Goal: Check status: Check status

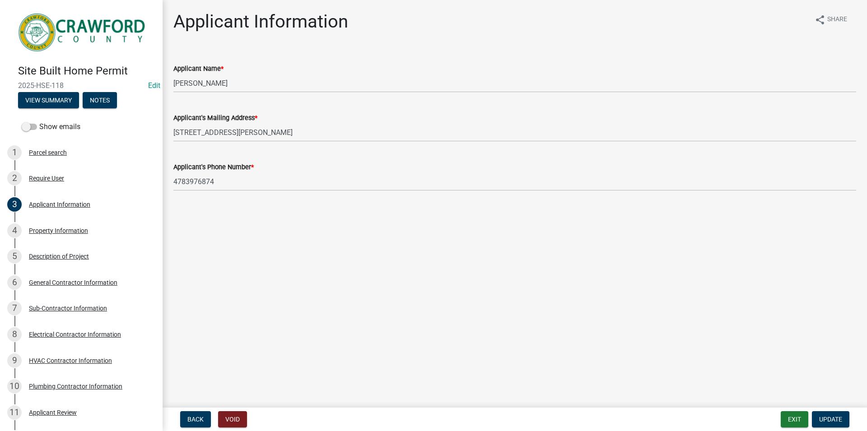
scroll to position [46, 0]
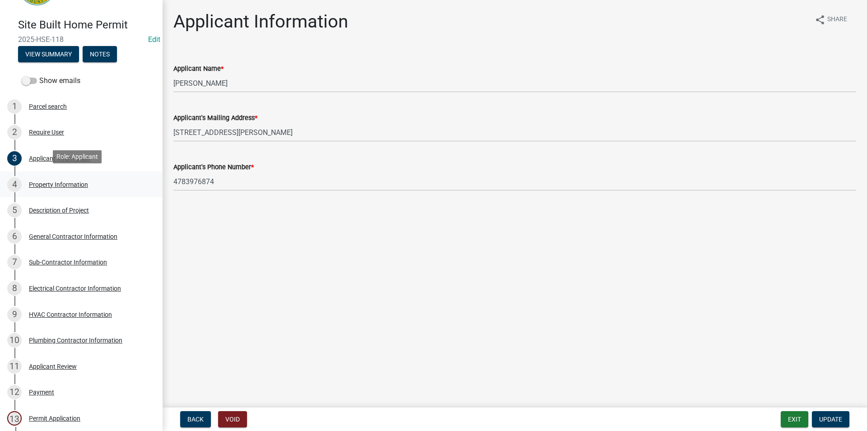
click at [85, 182] on div "Property Information" at bounding box center [58, 185] width 59 height 6
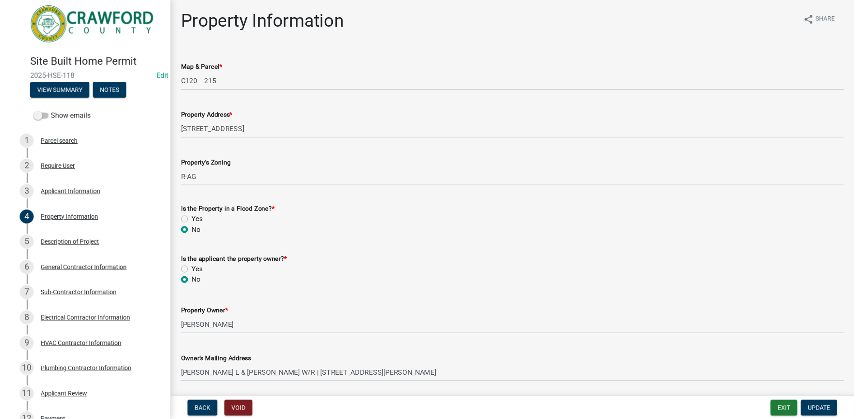
scroll to position [0, 0]
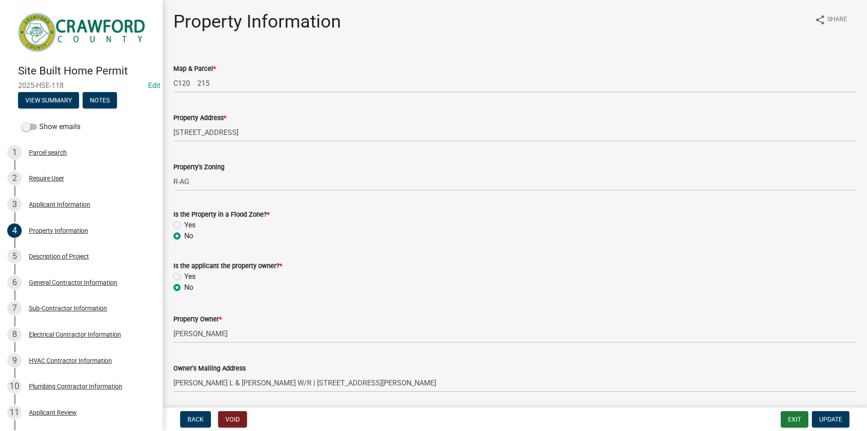
click at [85, 28] on img at bounding box center [83, 32] width 130 height 46
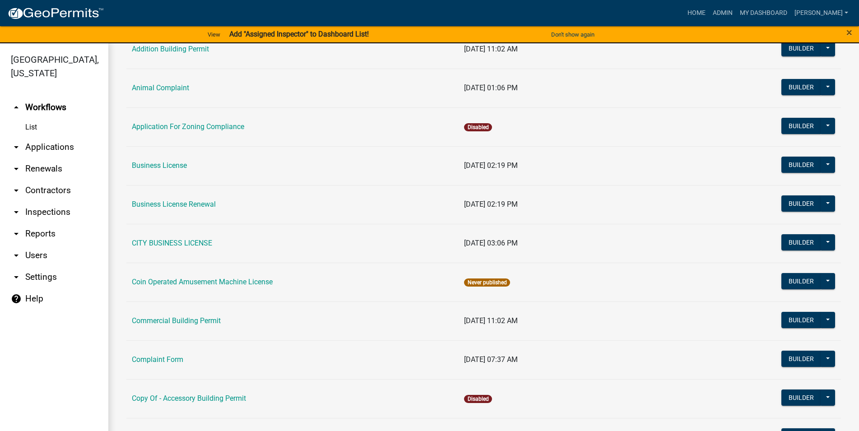
scroll to position [206, 0]
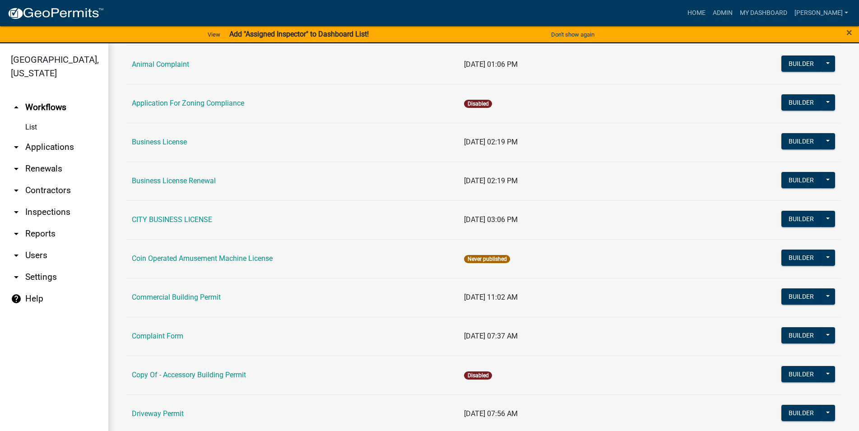
click at [55, 150] on link "arrow_drop_down Applications" at bounding box center [54, 147] width 108 height 22
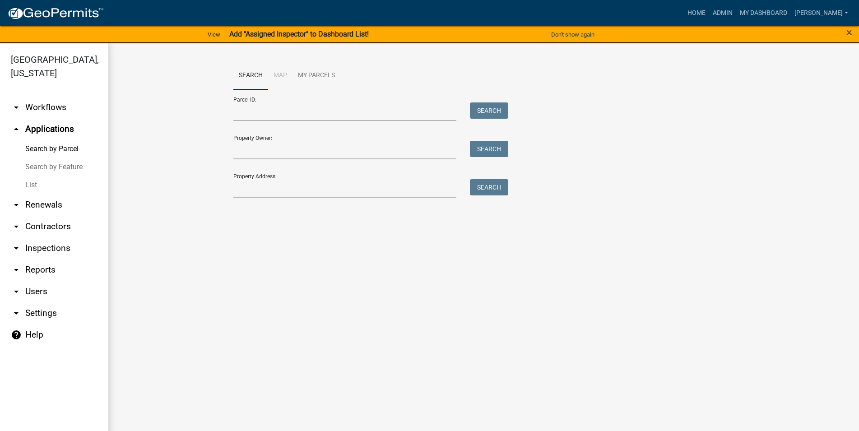
click at [67, 185] on link "List" at bounding box center [54, 185] width 108 height 18
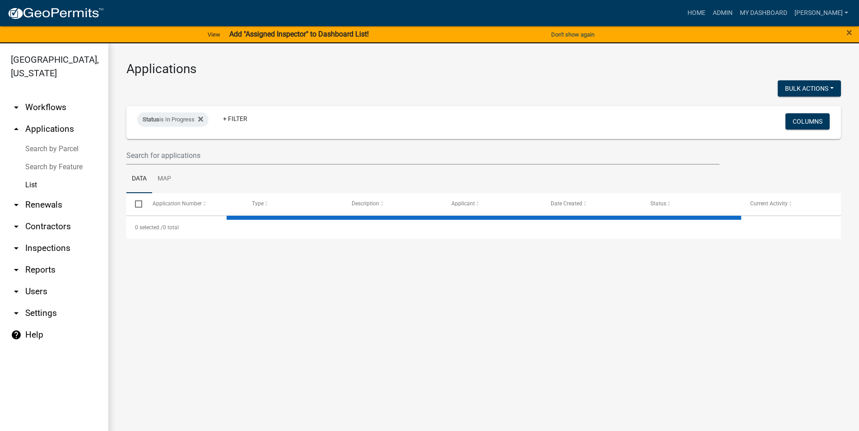
click at [202, 117] on icon at bounding box center [200, 119] width 5 height 5
select select "3: 100"
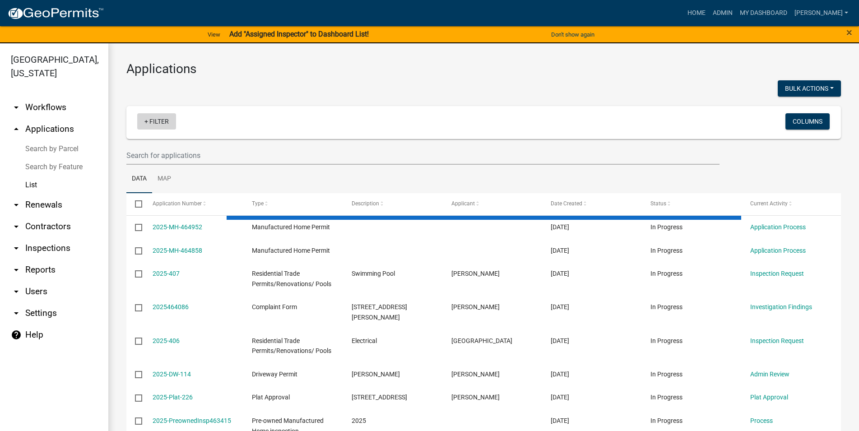
click at [168, 123] on link "+ Filter" at bounding box center [156, 121] width 39 height 16
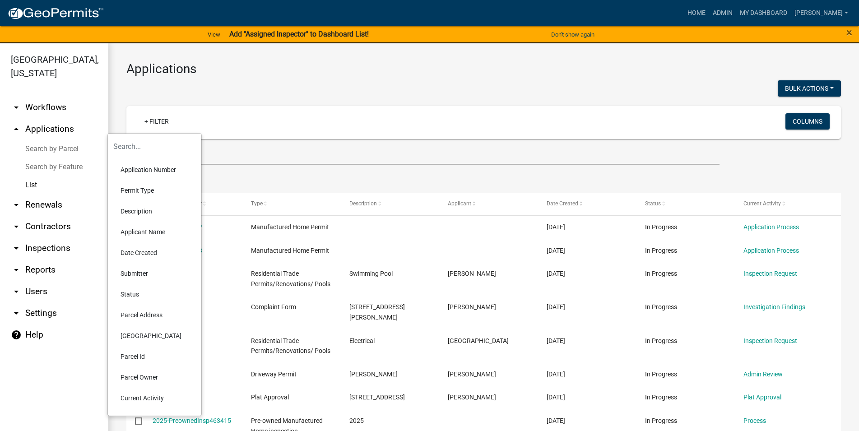
click at [134, 291] on li "Status" at bounding box center [154, 294] width 83 height 21
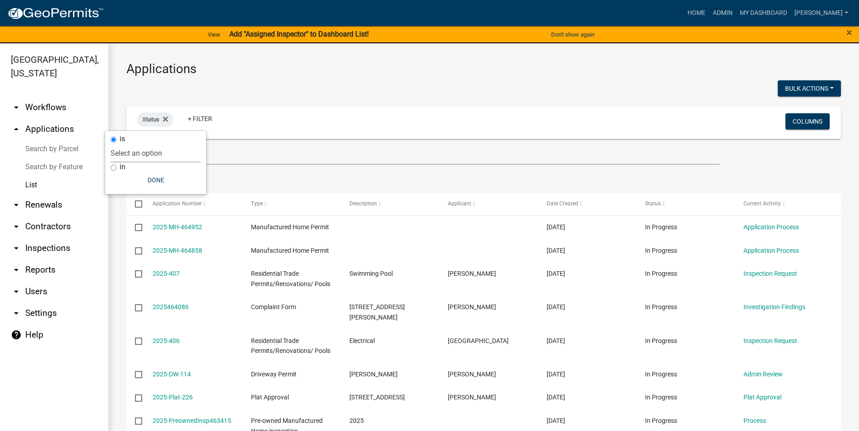
select select "1"
click option "In Progress" at bounding box center [0, 0] width 0 height 0
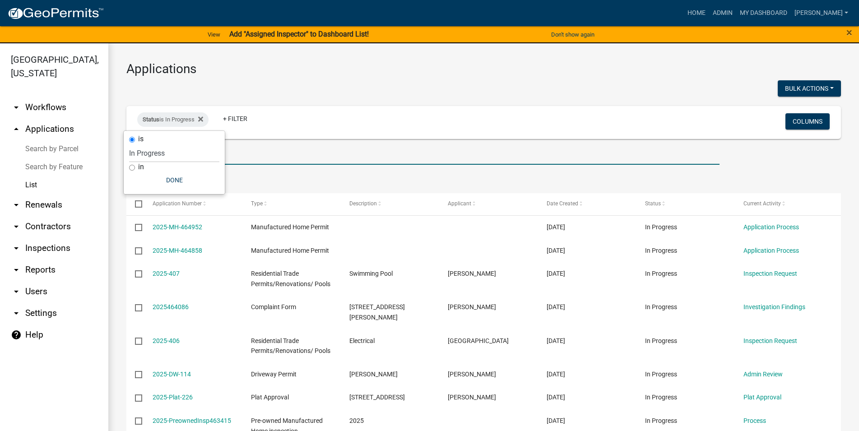
click at [427, 158] on input "text" at bounding box center [422, 155] width 593 height 19
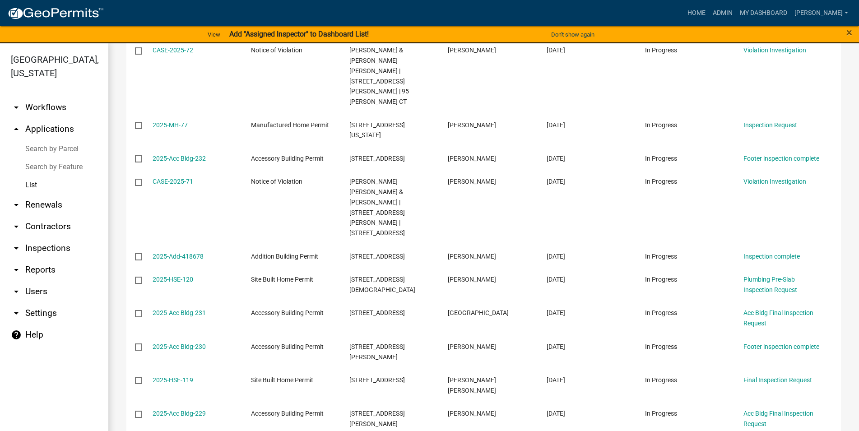
scroll to position [2810, 0]
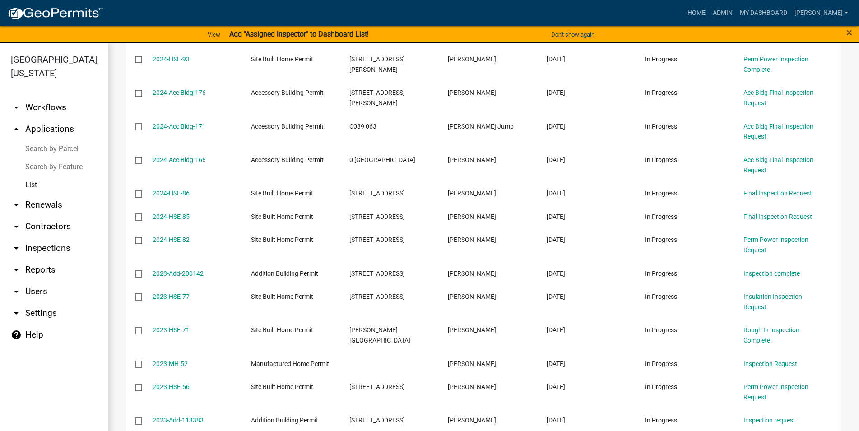
scroll to position [2244, 0]
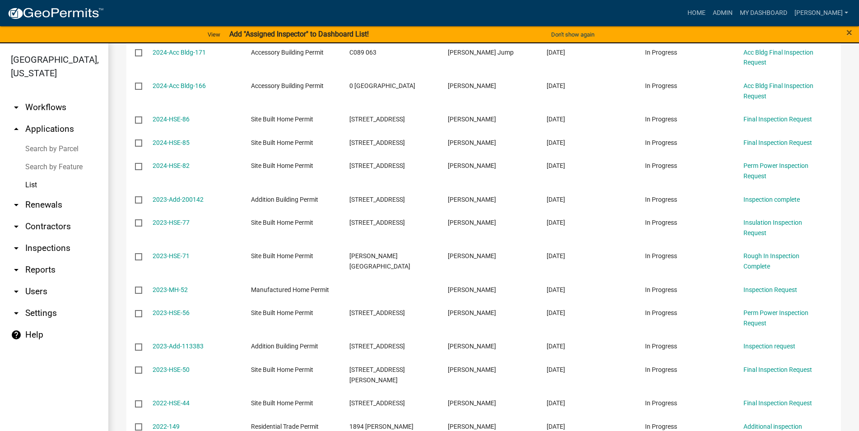
click option "100" at bounding box center [0, 0] width 0 height 0
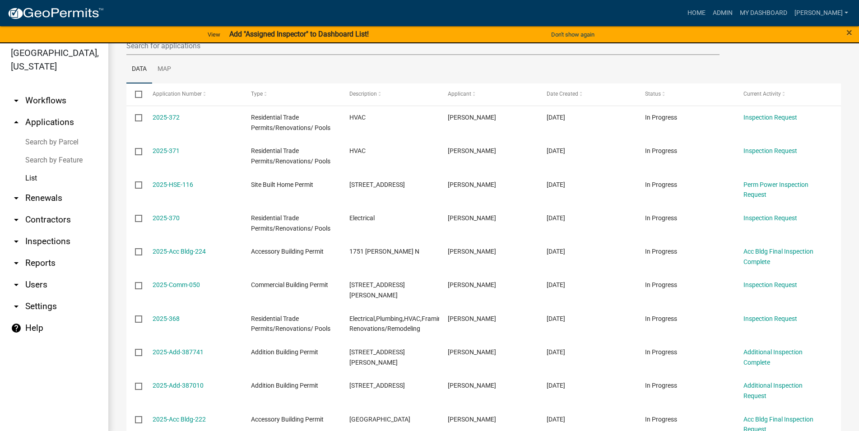
scroll to position [0, 0]
